Goal: Task Accomplishment & Management: Use online tool/utility

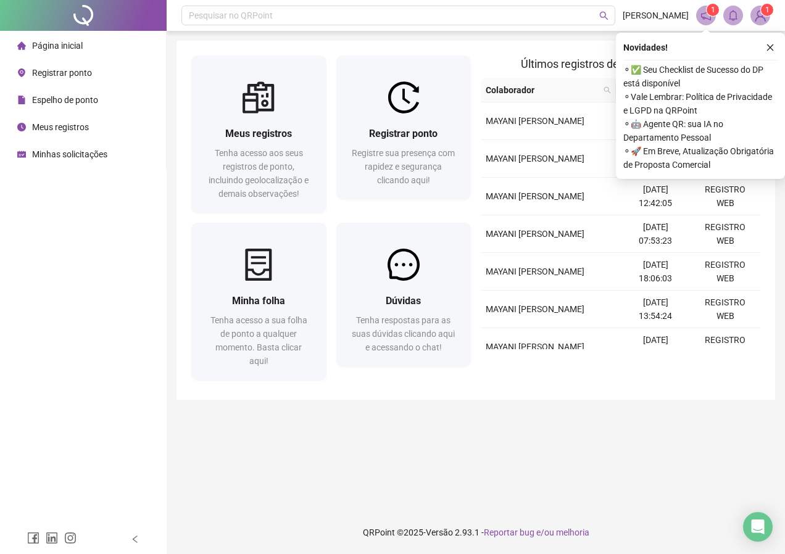
click at [62, 123] on span "Meus registros" at bounding box center [60, 127] width 57 height 10
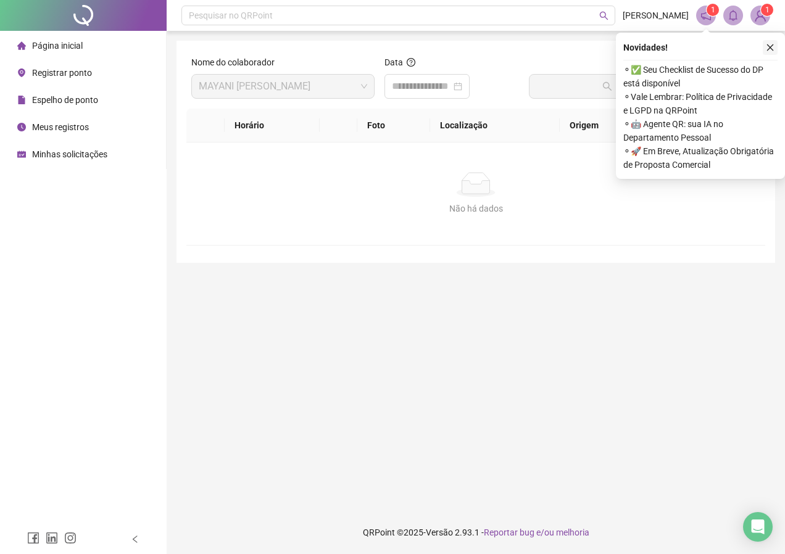
click at [770, 51] on icon "close" at bounding box center [770, 47] width 9 height 9
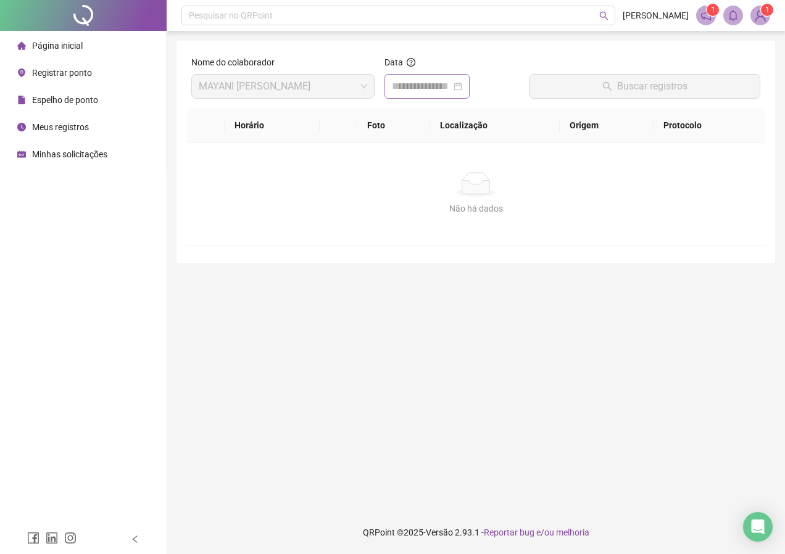
click at [462, 83] on div at bounding box center [427, 86] width 70 height 15
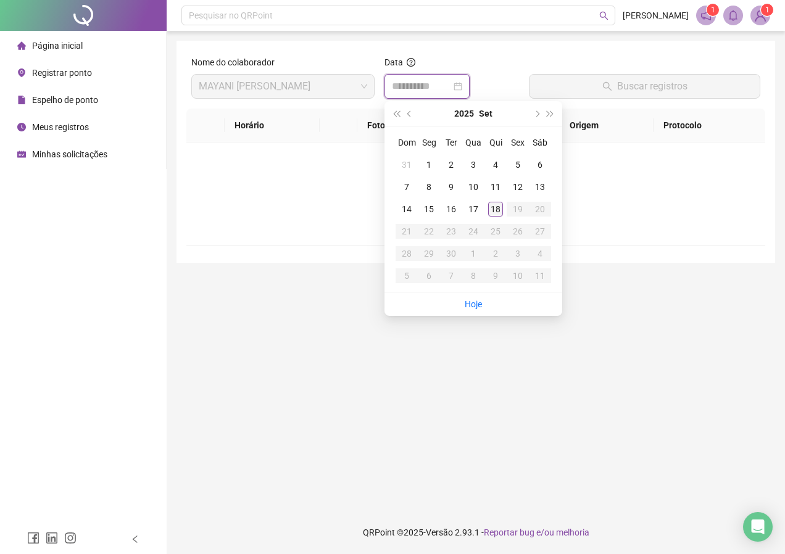
type input "**********"
drag, startPoint x: 495, startPoint y: 208, endPoint x: 496, endPoint y: 219, distance: 10.7
click at [495, 208] on div "18" at bounding box center [495, 209] width 15 height 15
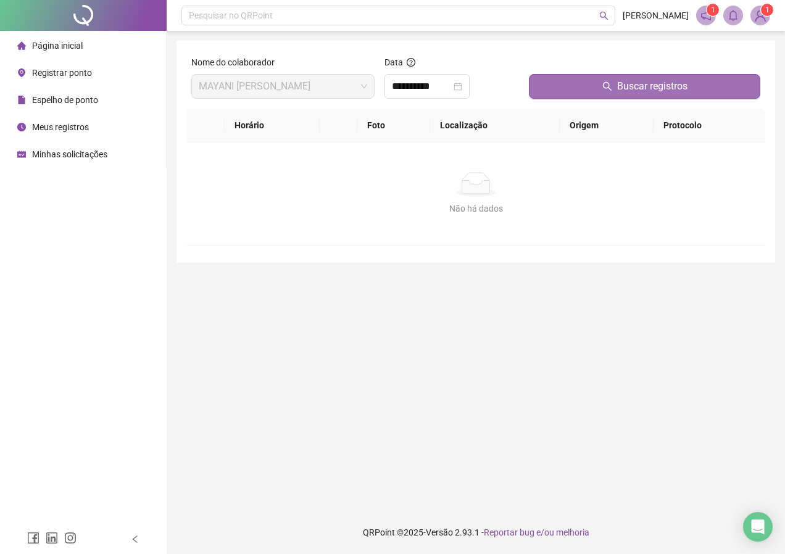
click at [625, 81] on span "Buscar registros" at bounding box center [652, 86] width 70 height 15
click at [60, 12] on div at bounding box center [83, 15] width 167 height 31
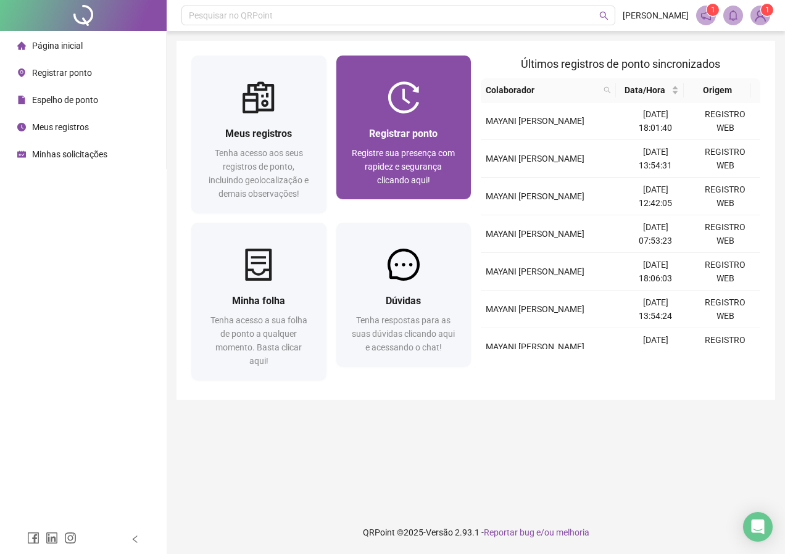
click at [401, 144] on div "Registrar ponto Registre sua presença com rapidez e segurança clicando aqui!" at bounding box center [404, 156] width 106 height 61
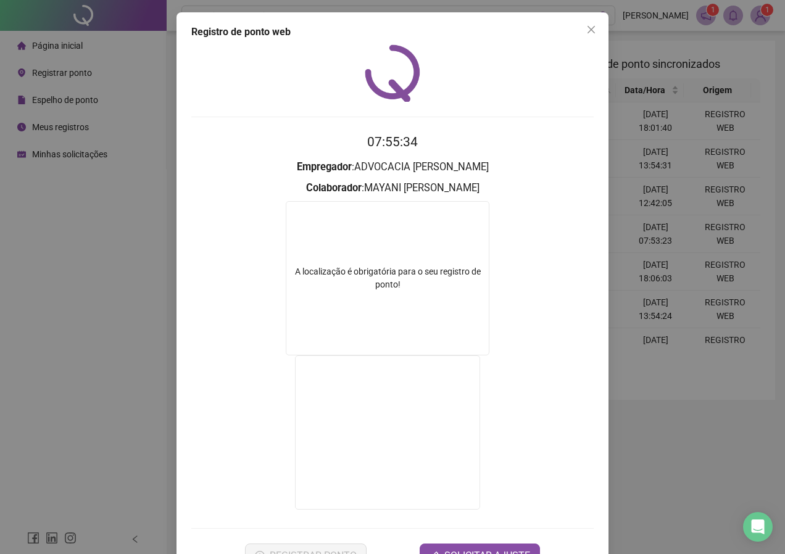
click at [587, 28] on icon "close" at bounding box center [592, 30] width 10 height 10
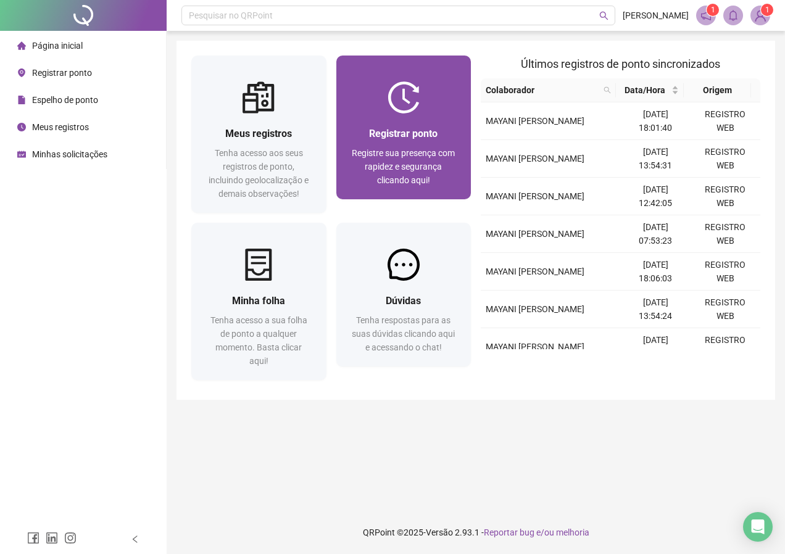
click at [425, 148] on span "Registre sua presença com rapidez e segurança clicando aqui!" at bounding box center [403, 166] width 103 height 37
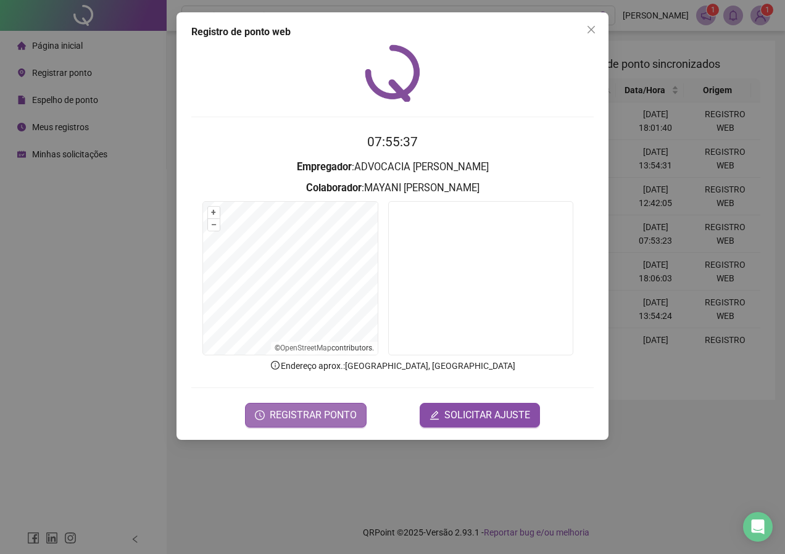
click at [301, 415] on span "REGISTRAR PONTO" at bounding box center [313, 415] width 87 height 15
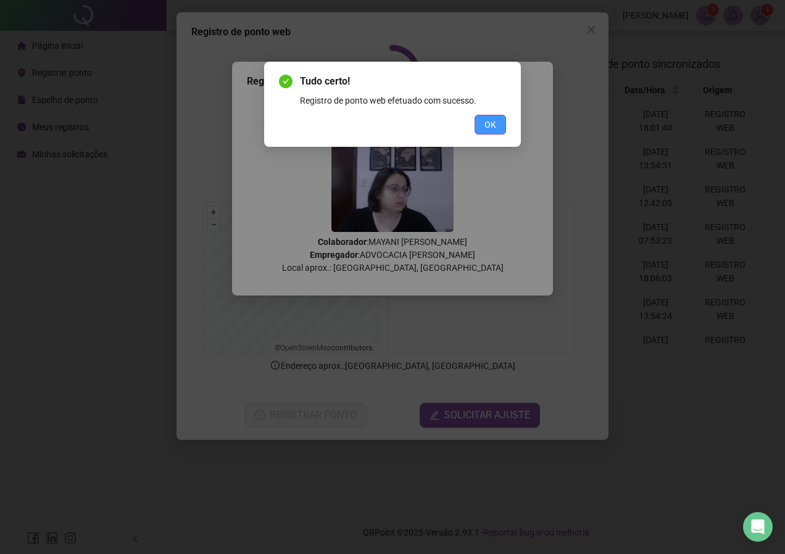
drag, startPoint x: 490, startPoint y: 124, endPoint x: 537, endPoint y: 106, distance: 50.4
click at [489, 124] on span "OK" at bounding box center [491, 125] width 12 height 14
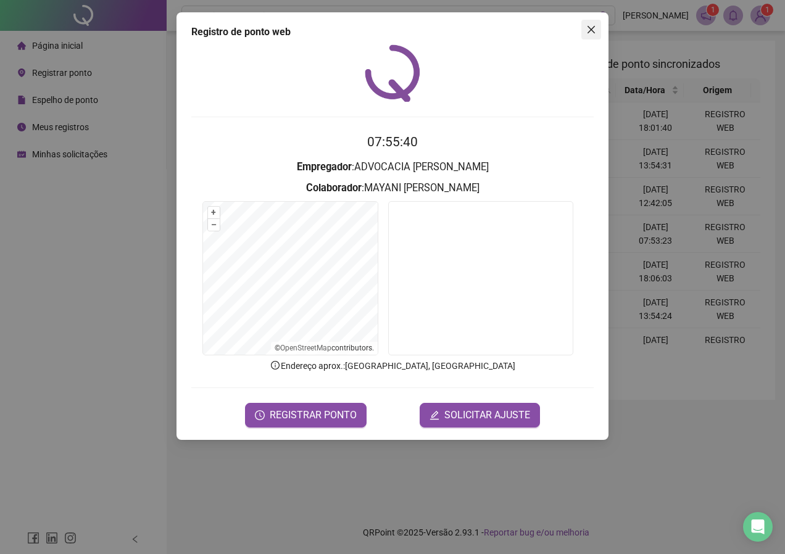
click at [593, 28] on icon "close" at bounding box center [591, 29] width 7 height 7
